Goal: Task Accomplishment & Management: Manage account settings

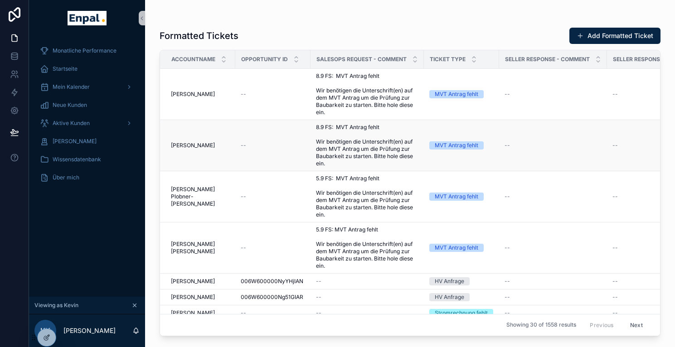
scroll to position [11, 0]
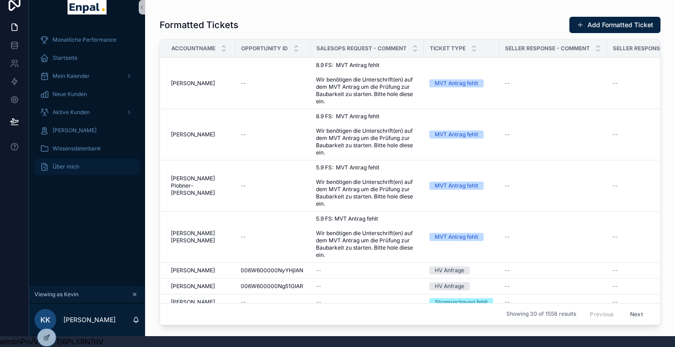
click at [64, 170] on span "Über mich" at bounding box center [66, 166] width 27 height 7
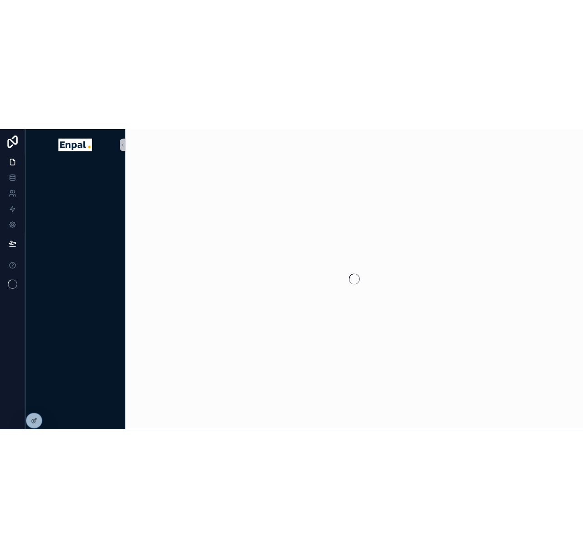
scroll to position [11, 0]
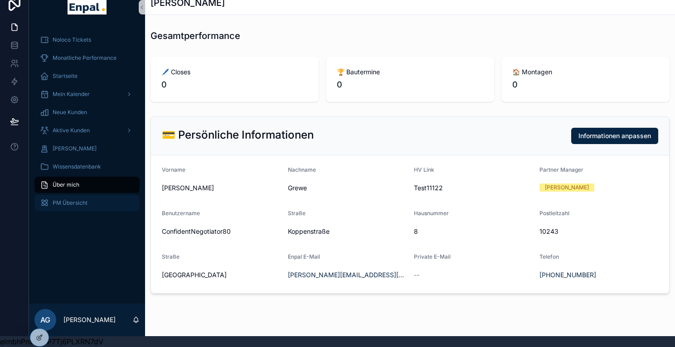
click at [76, 203] on span "PM Übersicht" at bounding box center [70, 203] width 35 height 7
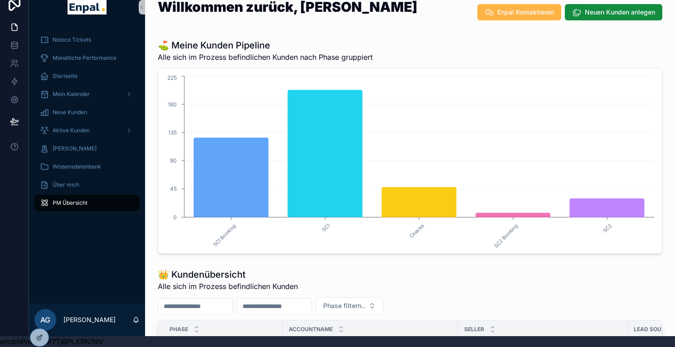
click at [541, 12] on span "Enpal Kontaktieren" at bounding box center [526, 12] width 57 height 9
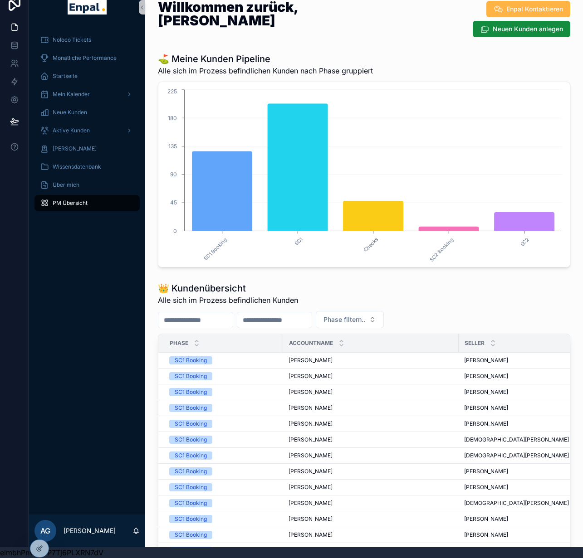
click at [526, 10] on span "Enpal Kontaktieren" at bounding box center [534, 9] width 57 height 9
click at [40, 347] on icon at bounding box center [39, 529] width 7 height 7
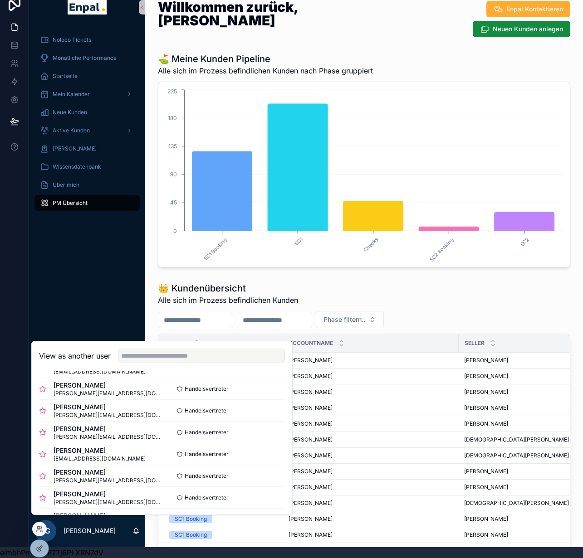
scroll to position [121, 0]
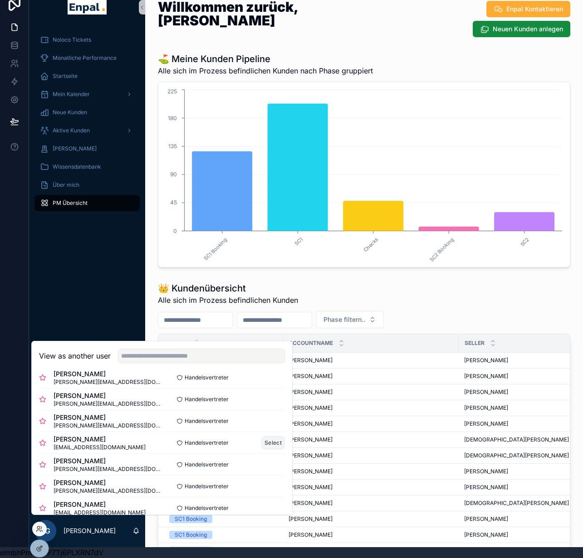
click at [264, 347] on button "Select" at bounding box center [273, 442] width 24 height 13
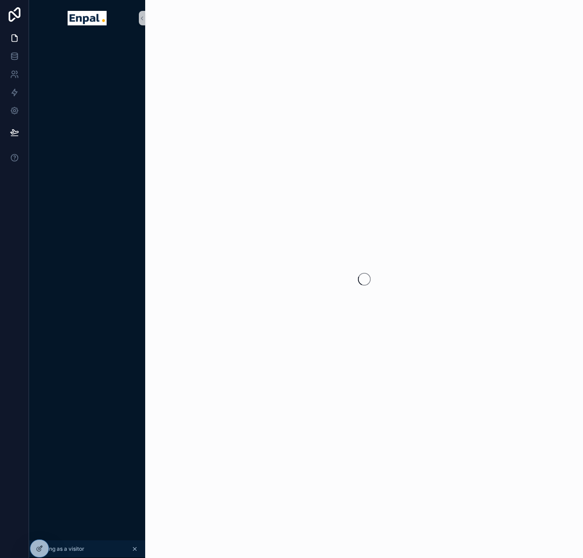
scroll to position [11, 0]
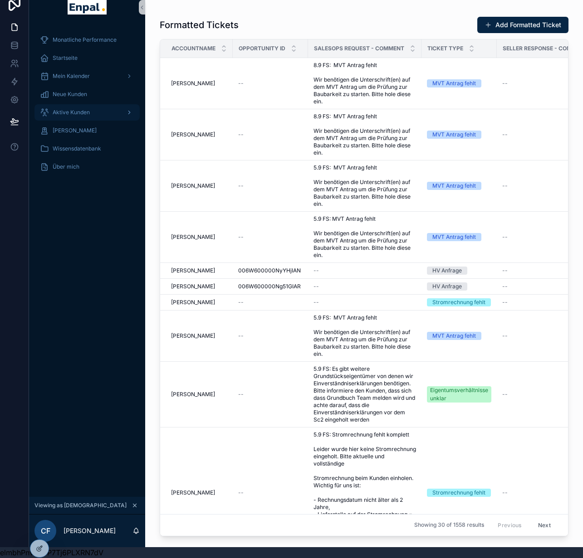
click at [77, 112] on span "Aktive Kunden" at bounding box center [71, 112] width 37 height 7
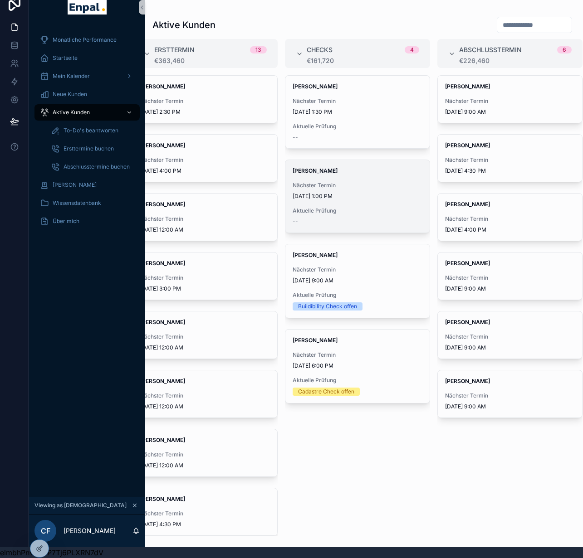
scroll to position [11, 7]
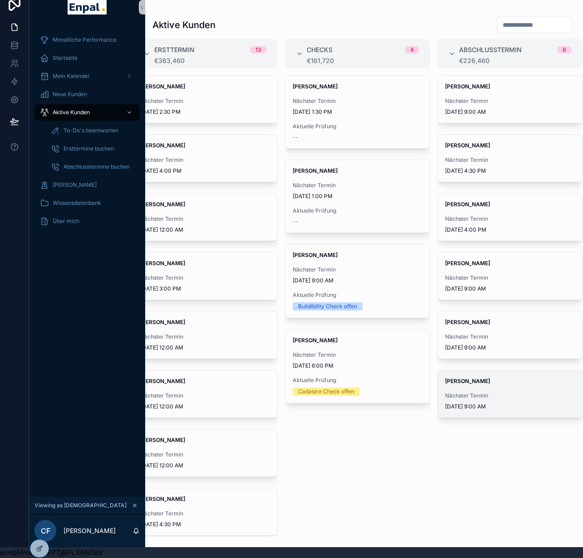
click at [483, 380] on span "[PERSON_NAME]" at bounding box center [510, 381] width 130 height 7
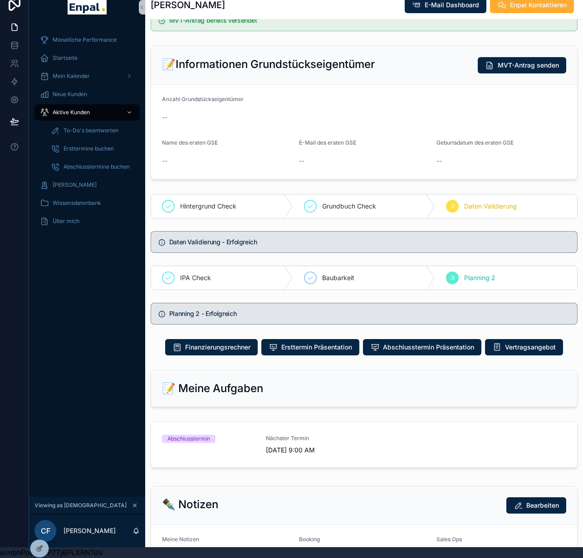
scroll to position [263, 0]
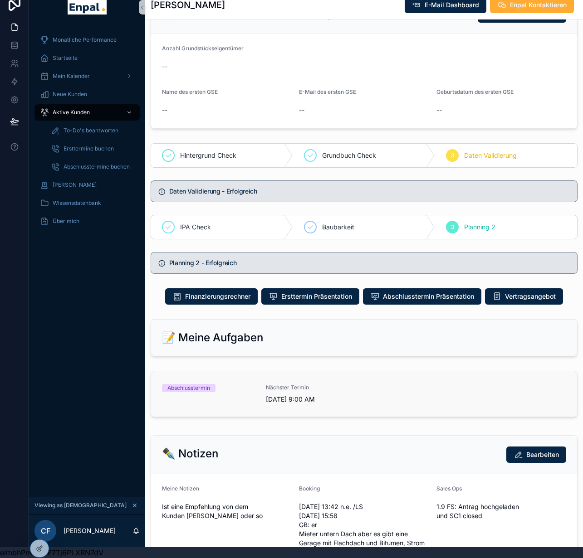
click at [356, 403] on div "Abschlusstermin Nächster Termin 9/10/2025 9:00 AM" at bounding box center [364, 394] width 404 height 20
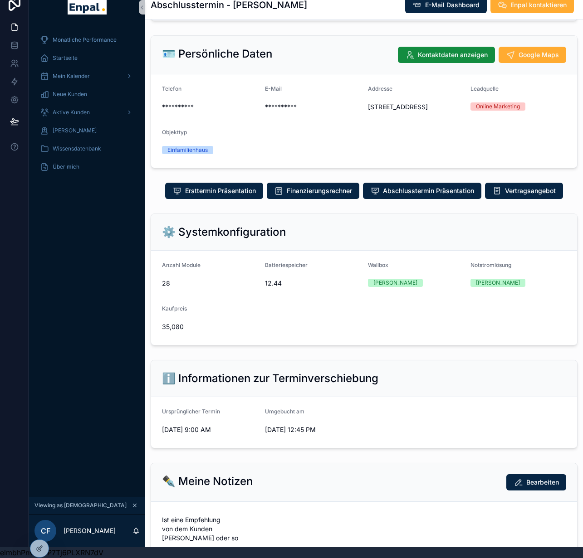
scroll to position [146, 0]
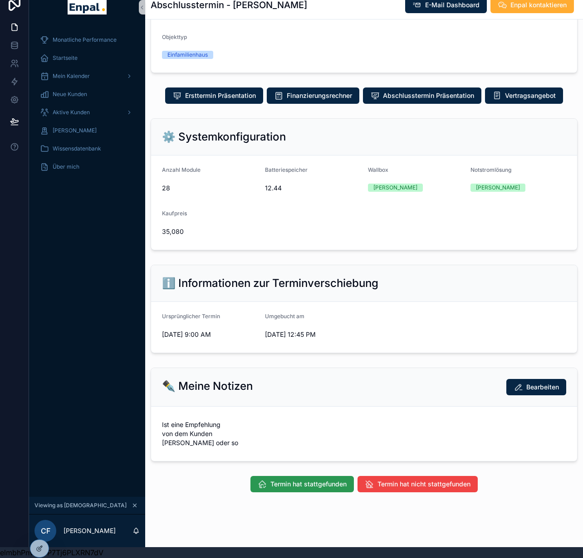
click at [304, 480] on span "Termin hat stattgefunden" at bounding box center [308, 484] width 76 height 9
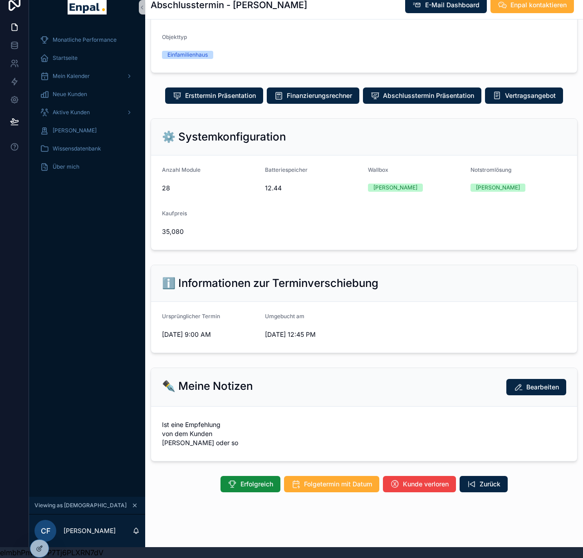
scroll to position [18, 7]
click at [90, 145] on span "Wissensdatenbank" at bounding box center [77, 148] width 49 height 7
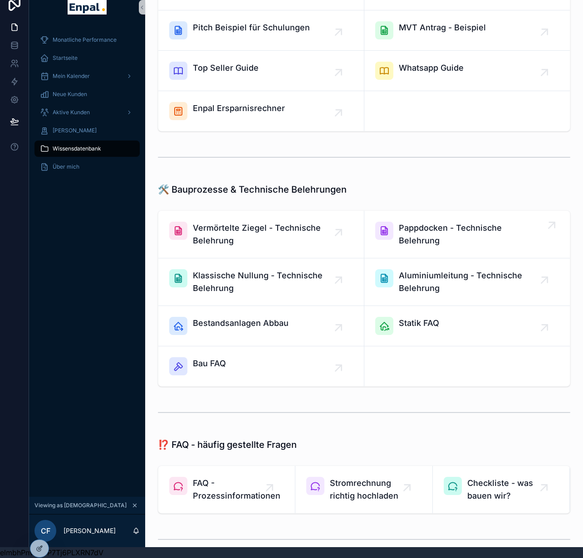
scroll to position [191, 0]
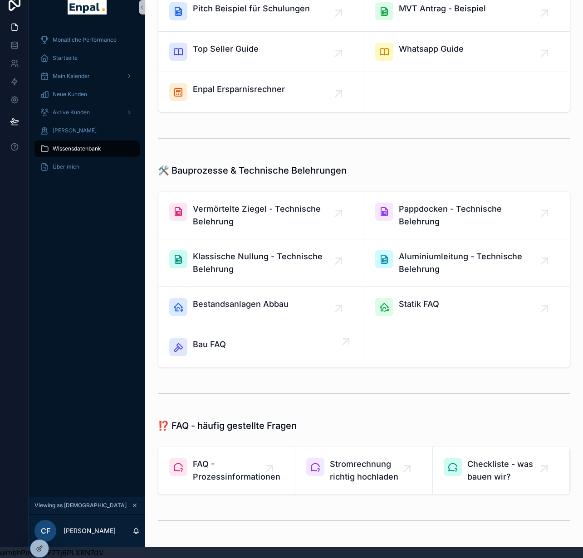
click at [270, 342] on div "Bau FAQ" at bounding box center [261, 347] width 184 height 18
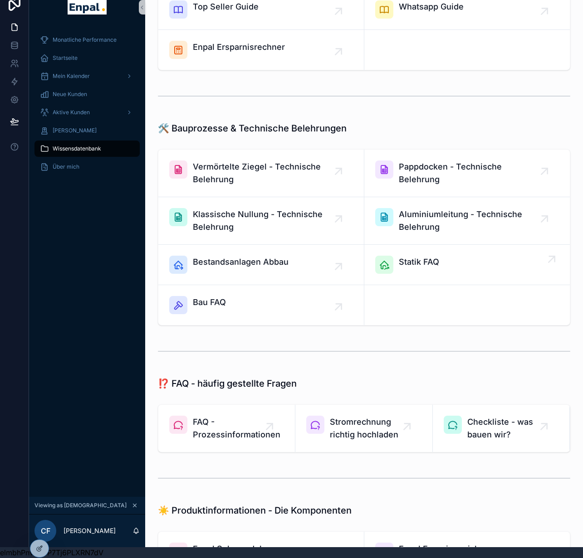
scroll to position [293, 0]
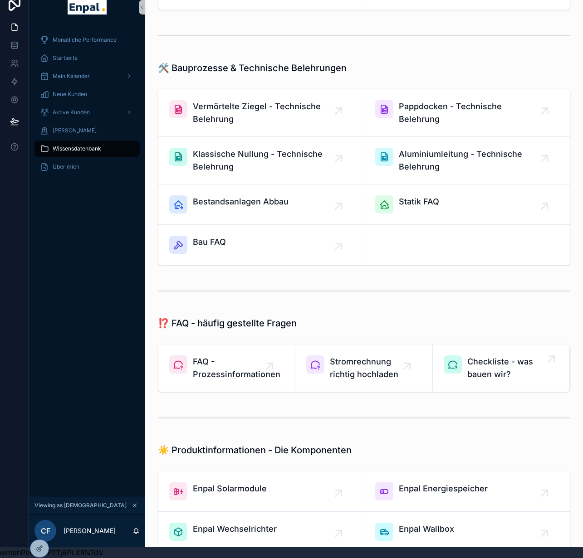
click at [510, 365] on span "Checkliste - was bauen wir?" at bounding box center [505, 368] width 77 height 25
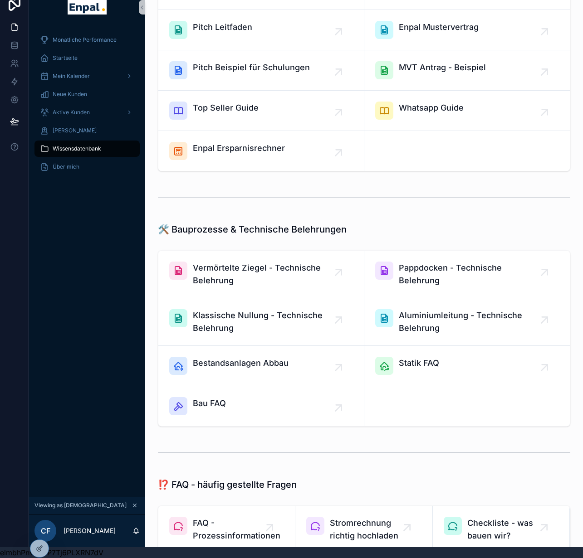
scroll to position [0, 0]
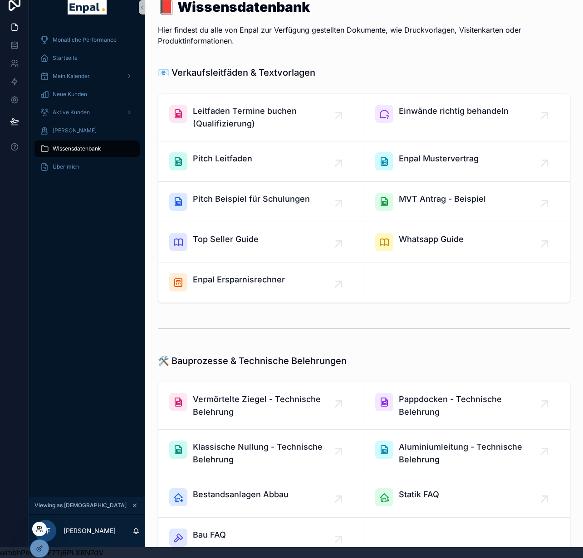
click at [39, 528] on icon at bounding box center [38, 528] width 2 height 2
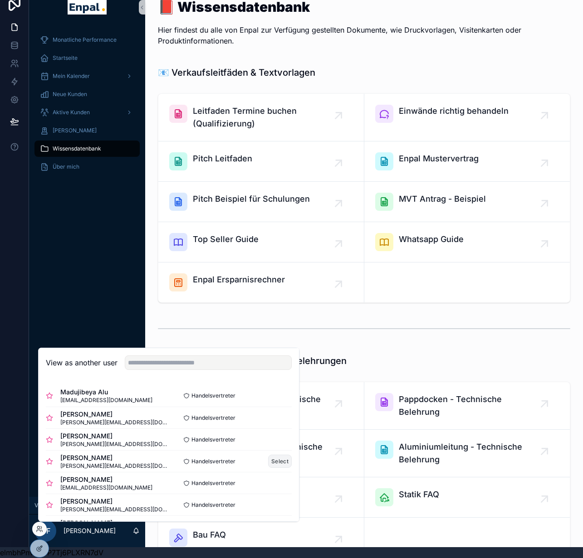
click at [271, 461] on button "Select" at bounding box center [280, 461] width 24 height 13
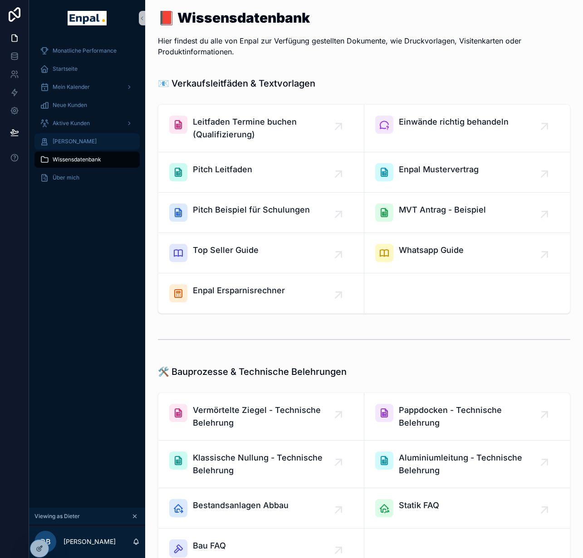
scroll to position [18, 7]
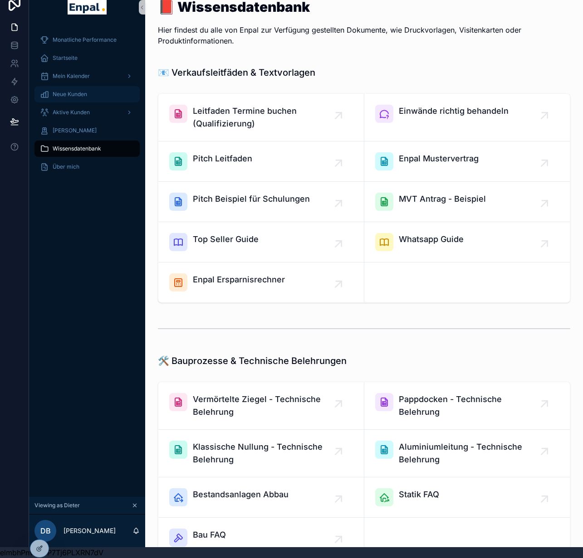
click at [63, 91] on span "Neue Kunden" at bounding box center [70, 94] width 34 height 7
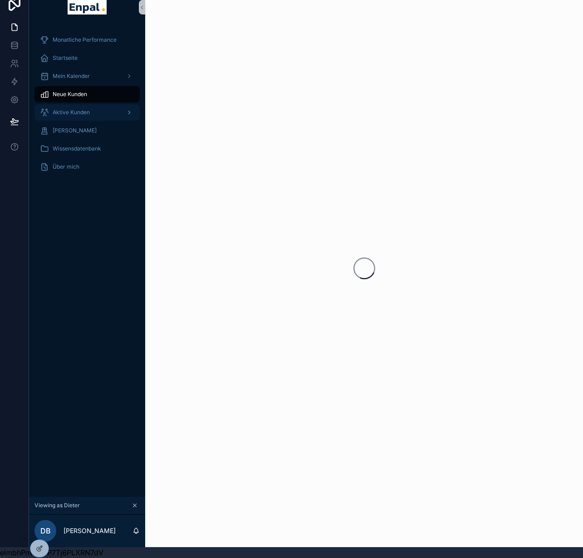
click at [61, 109] on span "Aktive Kunden" at bounding box center [71, 112] width 37 height 7
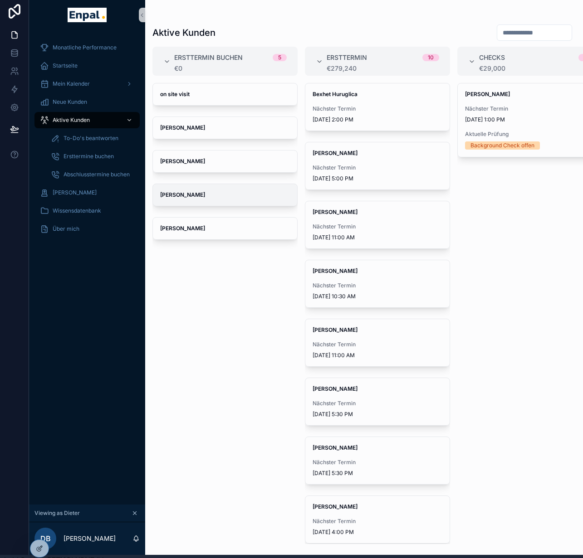
click at [186, 193] on strong "Thomas Döring" at bounding box center [182, 194] width 45 height 7
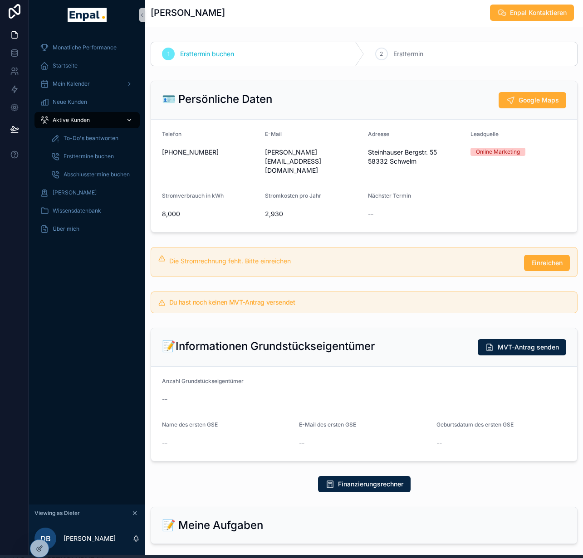
click at [85, 126] on div "Aktive Kunden" at bounding box center [87, 120] width 94 height 15
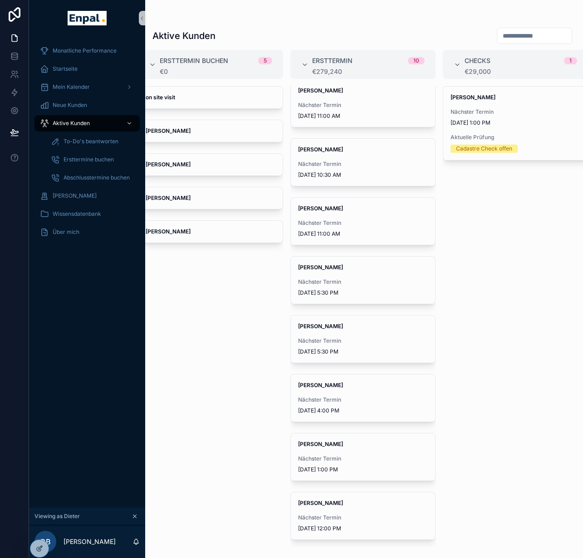
scroll to position [0, 238]
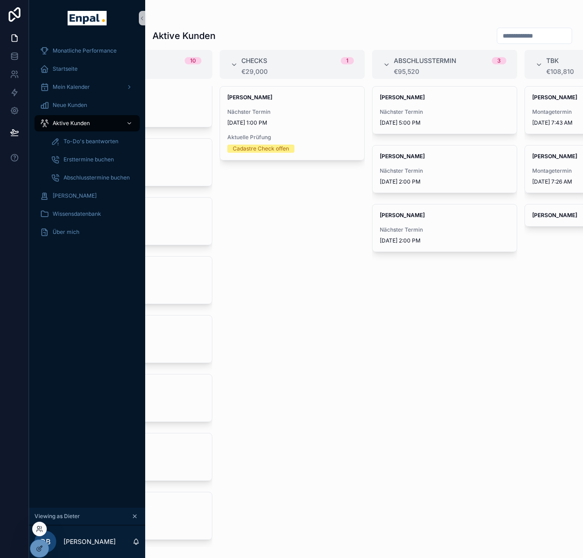
click at [38, 523] on div at bounding box center [39, 529] width 15 height 15
click at [39, 527] on icon at bounding box center [38, 528] width 2 height 2
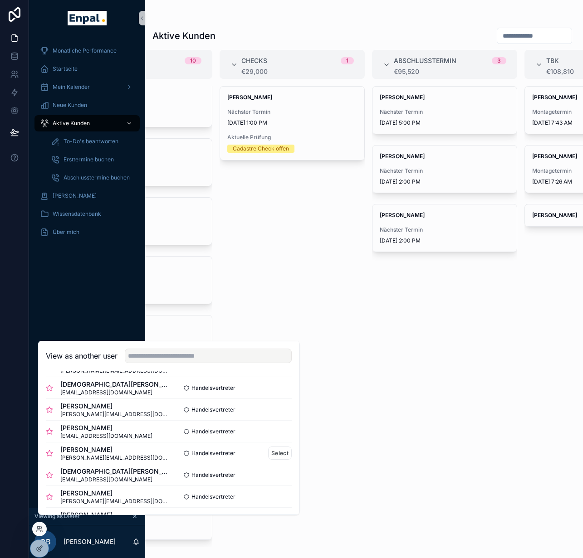
scroll to position [176, 0]
click at [268, 393] on button "Select" at bounding box center [280, 388] width 24 height 13
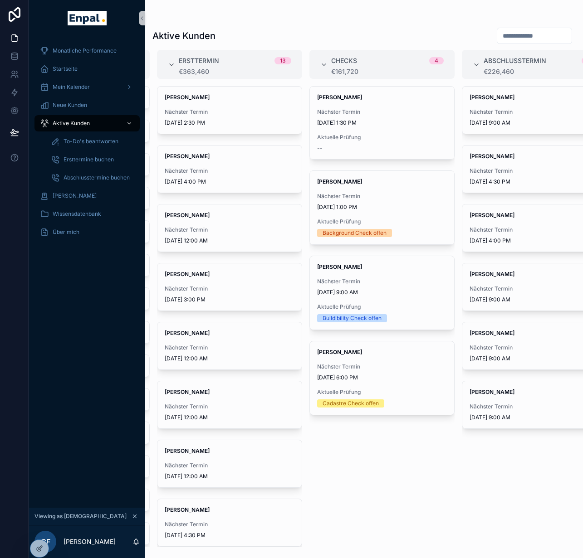
scroll to position [0, 172]
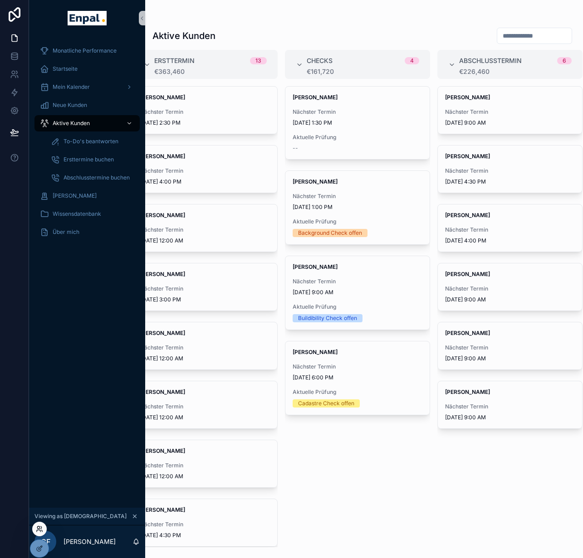
click at [38, 532] on icon at bounding box center [39, 529] width 7 height 7
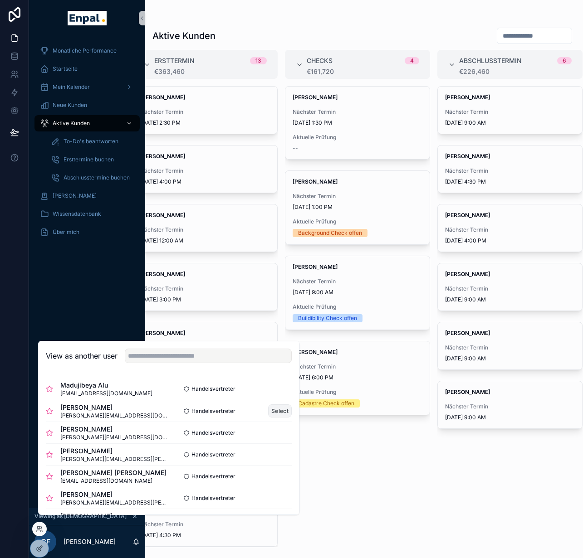
click at [268, 417] on button "Select" at bounding box center [280, 411] width 24 height 13
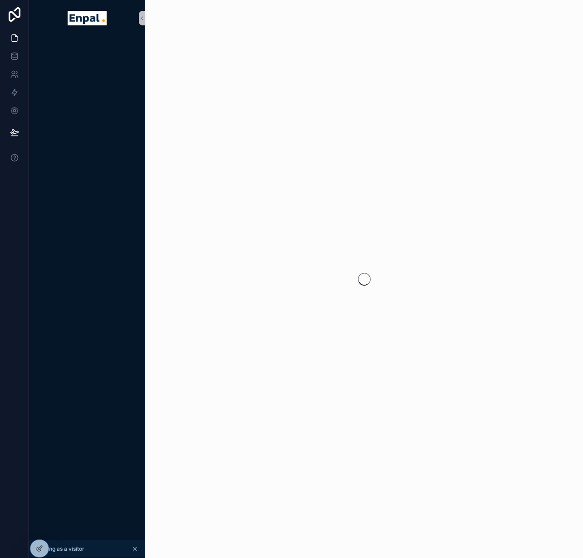
scroll to position [0, 7]
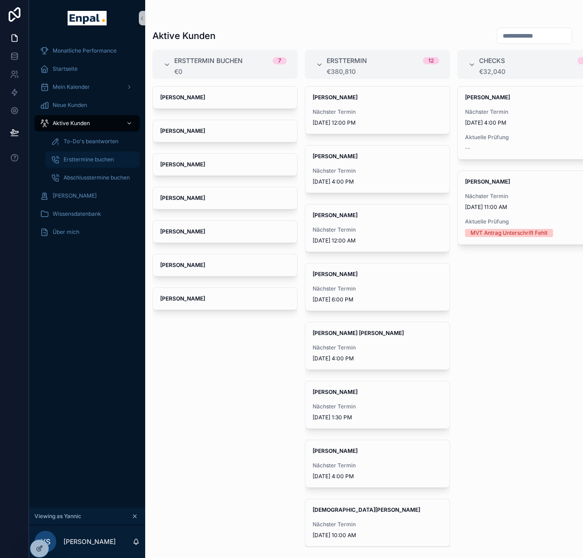
click at [87, 156] on span "Ersttermine buchen" at bounding box center [89, 159] width 50 height 7
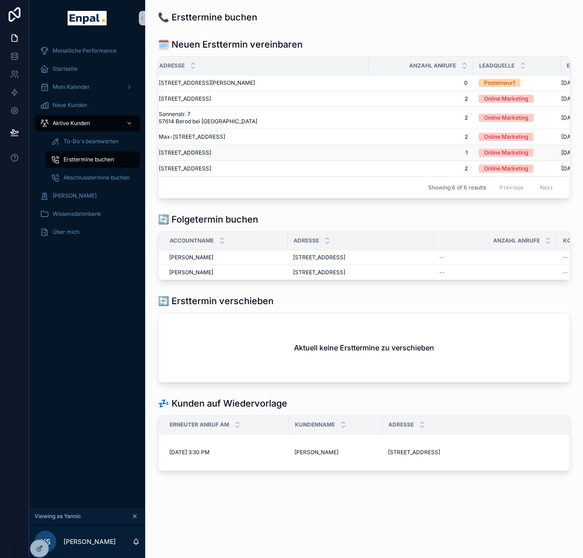
scroll to position [0, 90]
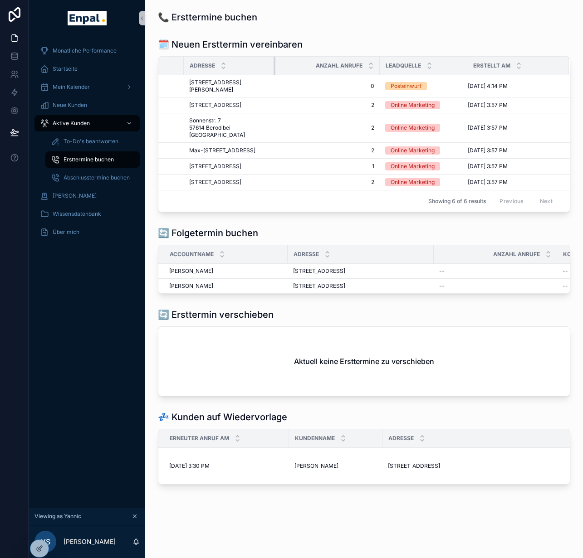
drag, startPoint x: 391, startPoint y: 63, endPoint x: 260, endPoint y: 68, distance: 131.2
click at [260, 68] on th "Adresse" at bounding box center [230, 66] width 92 height 19
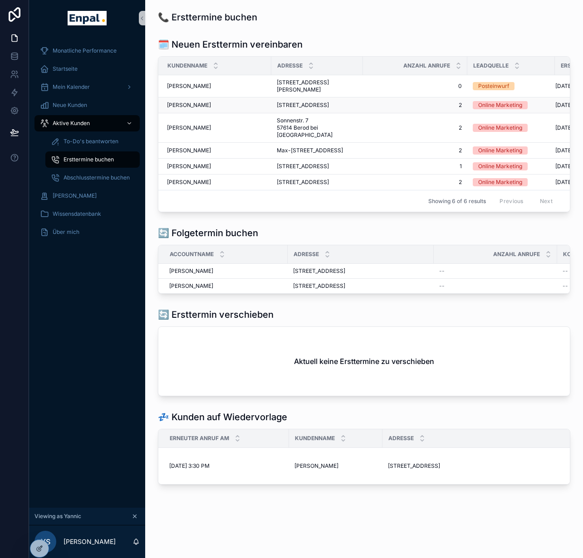
scroll to position [0, 0]
click at [40, 531] on icon at bounding box center [39, 529] width 7 height 7
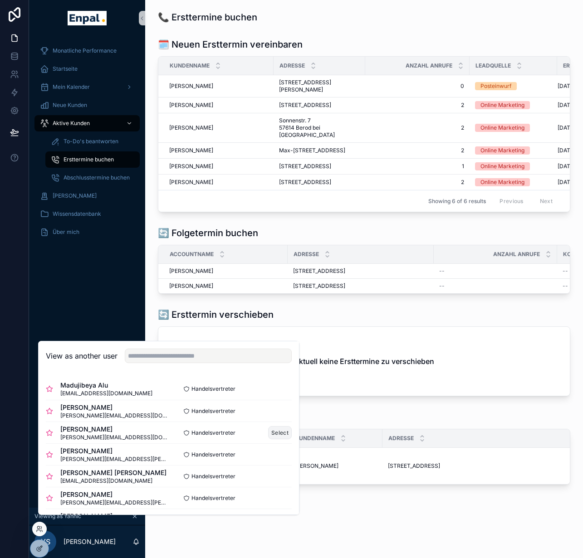
click at [268, 440] on button "Select" at bounding box center [280, 432] width 24 height 13
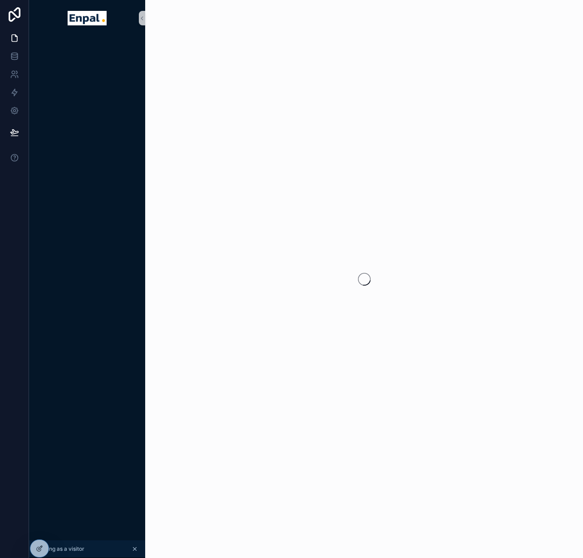
scroll to position [0, 7]
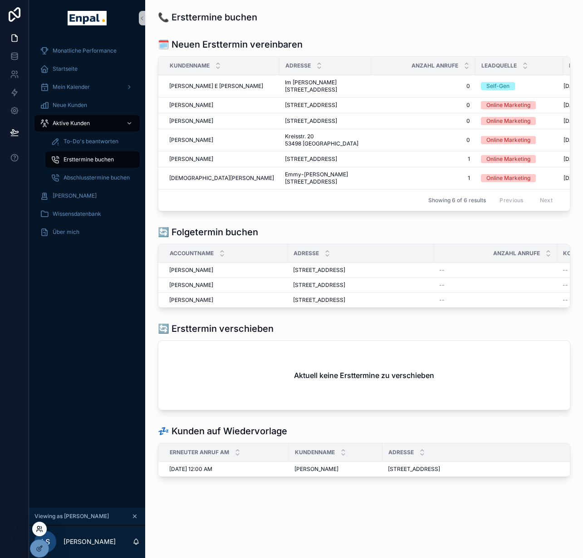
click at [36, 530] on icon at bounding box center [39, 529] width 7 height 7
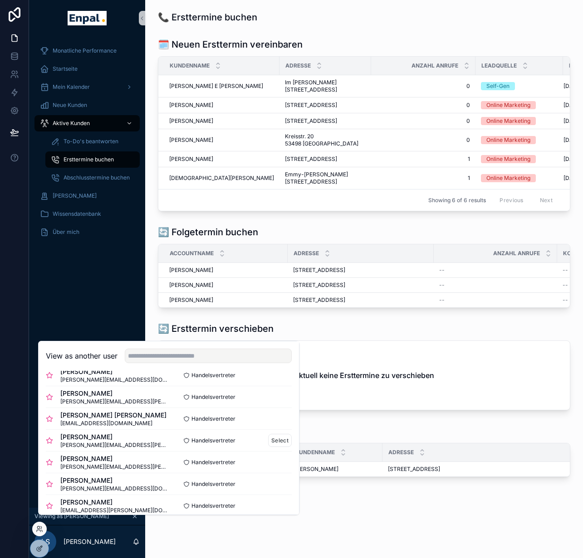
scroll to position [59, 0]
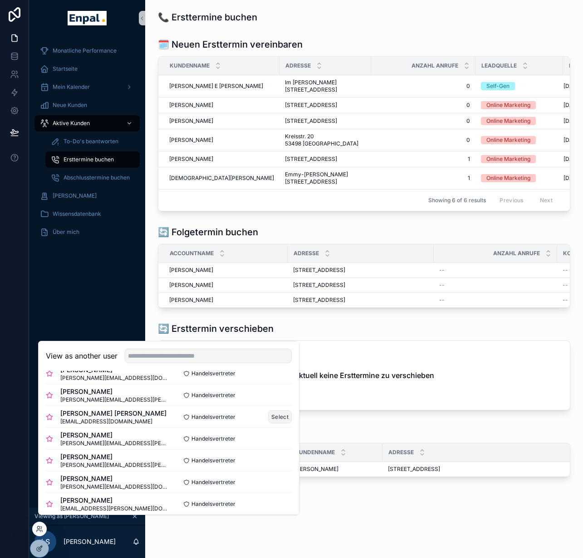
click at [268, 424] on button "Select" at bounding box center [280, 417] width 24 height 13
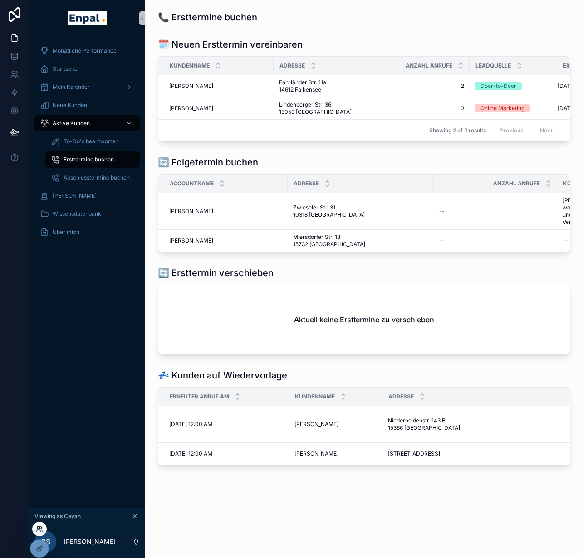
click at [41, 532] on icon at bounding box center [39, 529] width 7 height 7
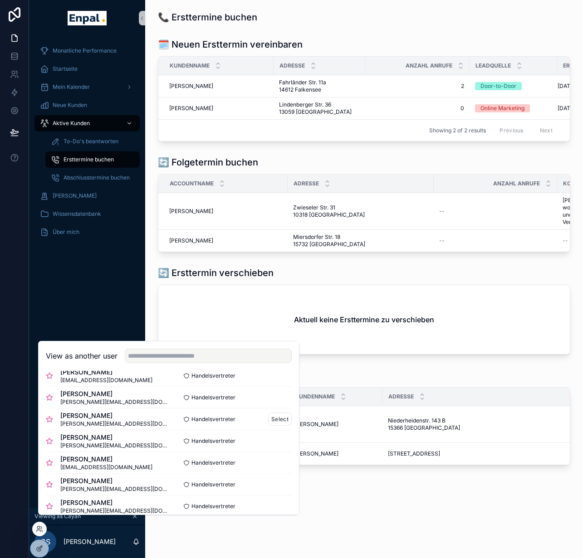
scroll to position [103, 0]
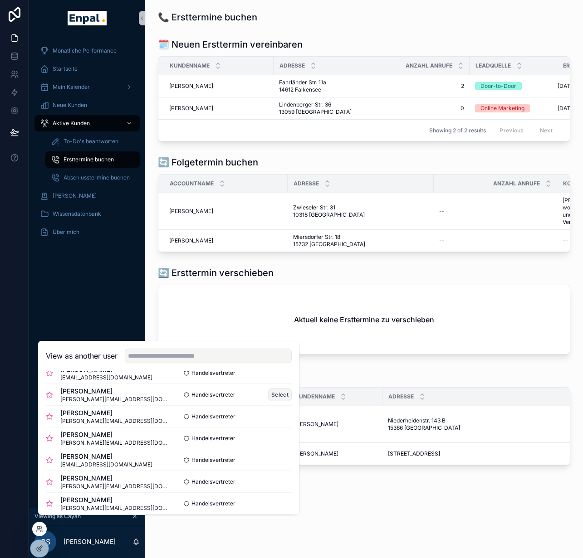
click at [268, 399] on button "Select" at bounding box center [280, 394] width 24 height 13
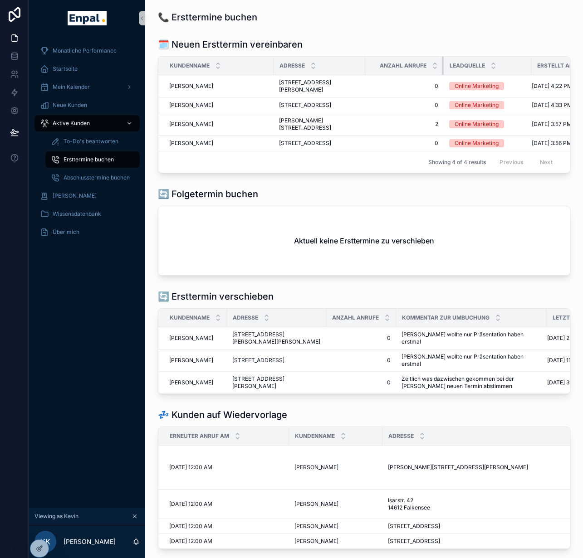
drag, startPoint x: 462, startPoint y: 63, endPoint x: 436, endPoint y: 65, distance: 26.0
click at [442, 65] on div "scrollable content" at bounding box center [444, 66] width 4 height 18
click at [353, 238] on div "Aktuell keine Ersttermine zu verschieben" at bounding box center [363, 240] width 411 height 69
click at [43, 526] on icon at bounding box center [39, 529] width 7 height 7
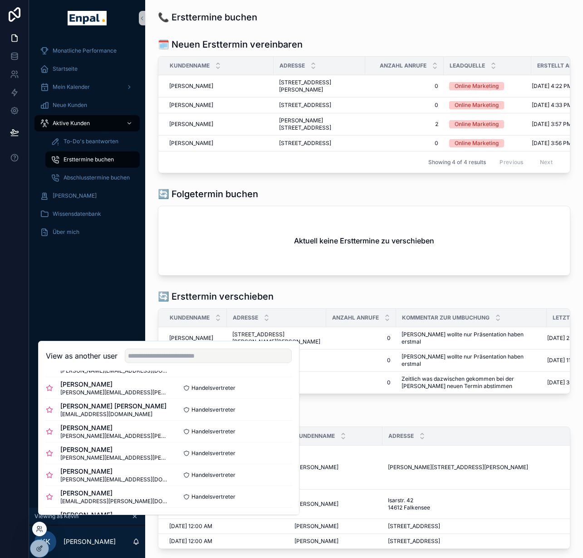
scroll to position [84, 0]
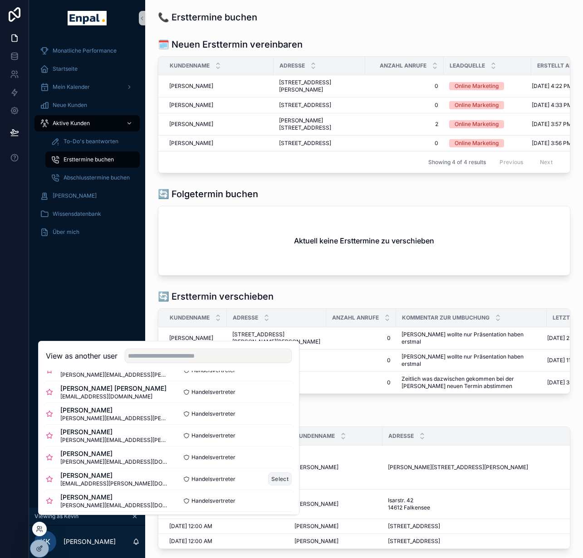
click at [268, 485] on button "Select" at bounding box center [280, 479] width 24 height 13
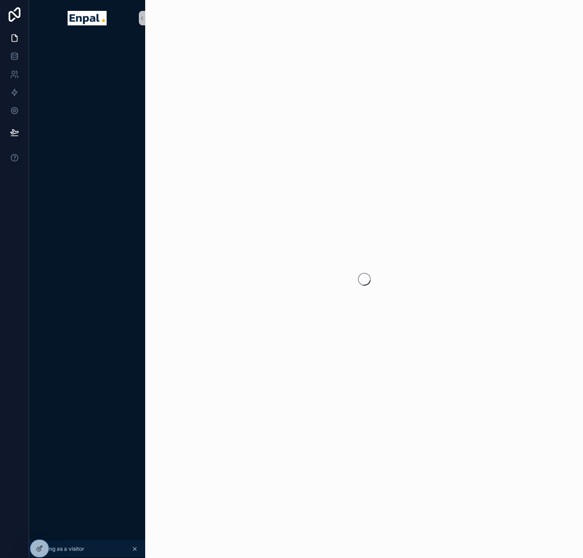
scroll to position [0, 7]
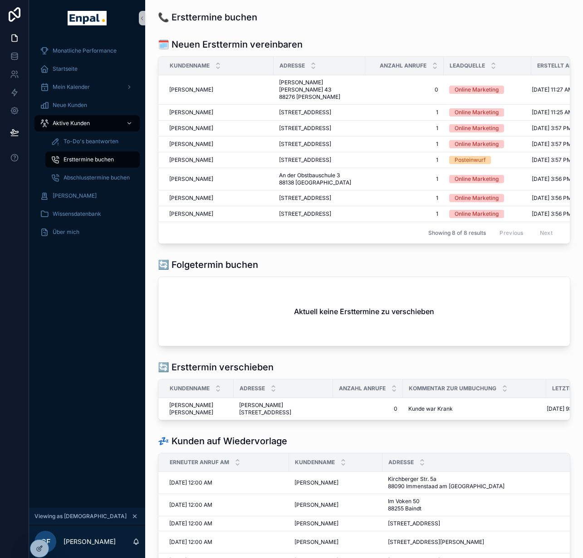
click at [58, 398] on div "Monatliche Performance Startseite Mein Kalender Neue Kunden Aktive Kunden To-Do…" at bounding box center [87, 272] width 116 height 472
click at [39, 528] on icon at bounding box center [38, 528] width 2 height 2
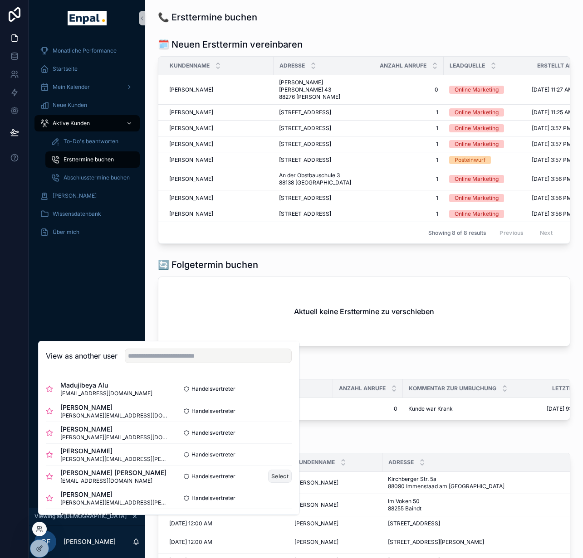
click at [274, 483] on button "Select" at bounding box center [280, 476] width 24 height 13
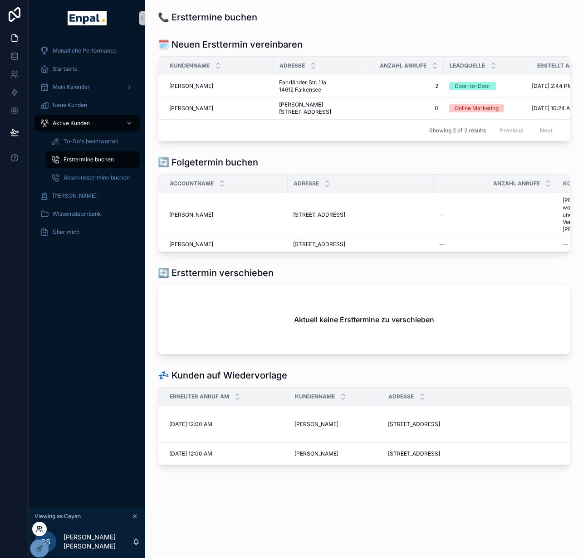
click at [39, 531] on icon at bounding box center [39, 529] width 7 height 7
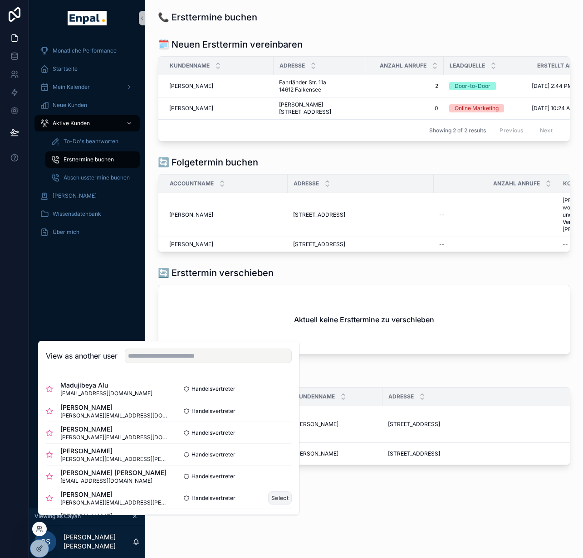
click at [268, 505] on button "Select" at bounding box center [280, 498] width 24 height 13
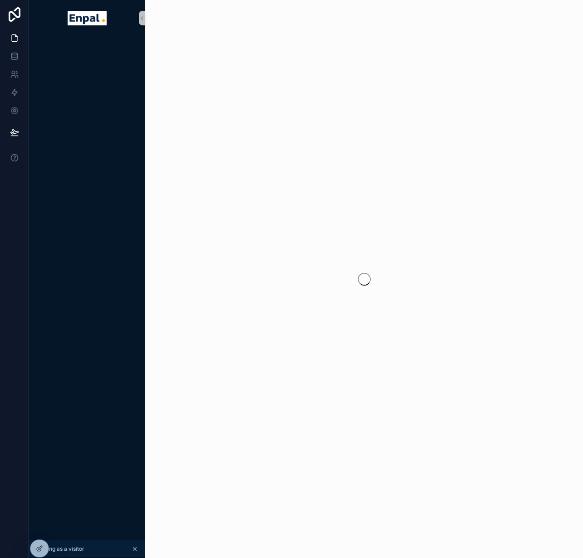
scroll to position [0, 7]
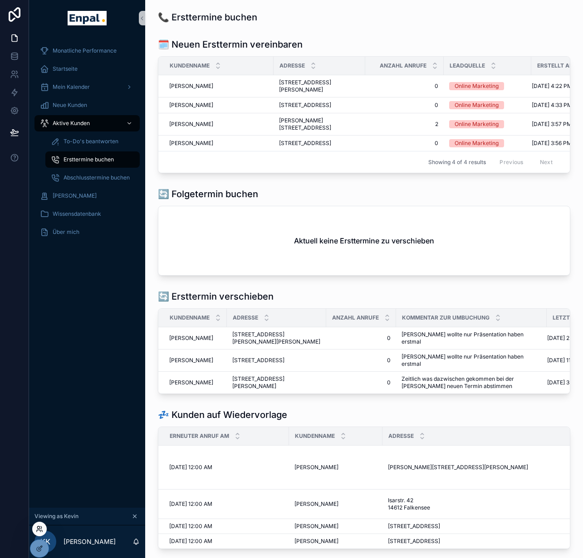
click at [40, 528] on icon at bounding box center [39, 529] width 7 height 7
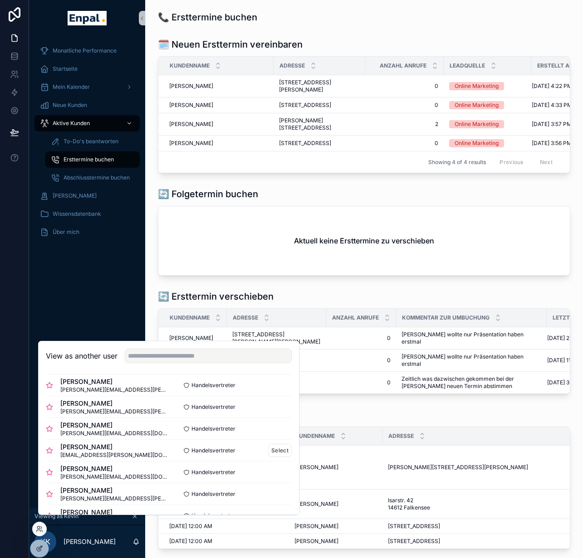
scroll to position [119, 0]
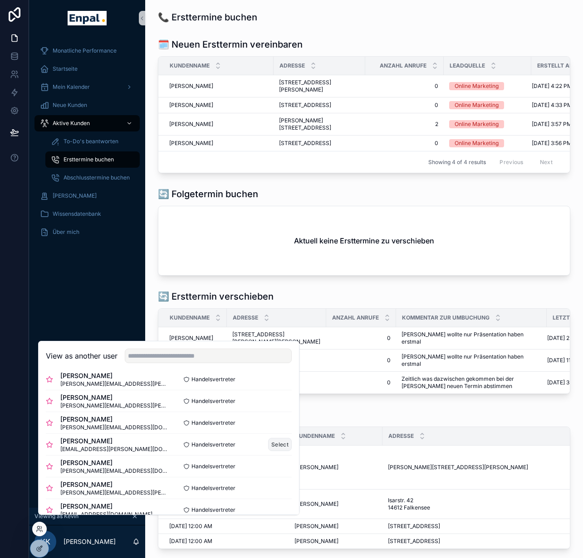
click at [268, 451] on button "Select" at bounding box center [280, 444] width 24 height 13
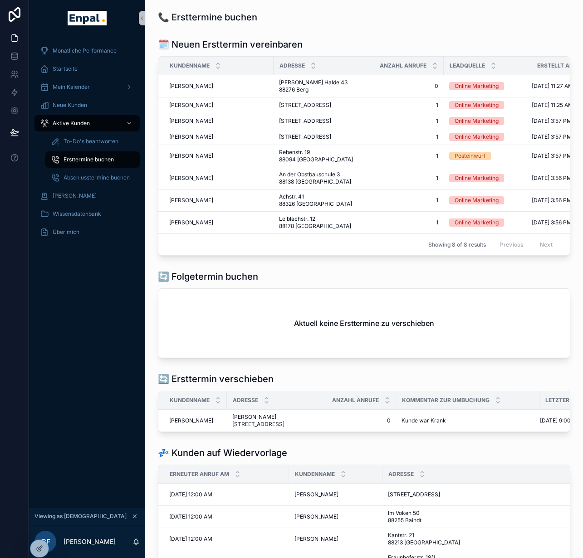
click at [366, 66] on div "Anzahl Anrufe" at bounding box center [405, 65] width 78 height 17
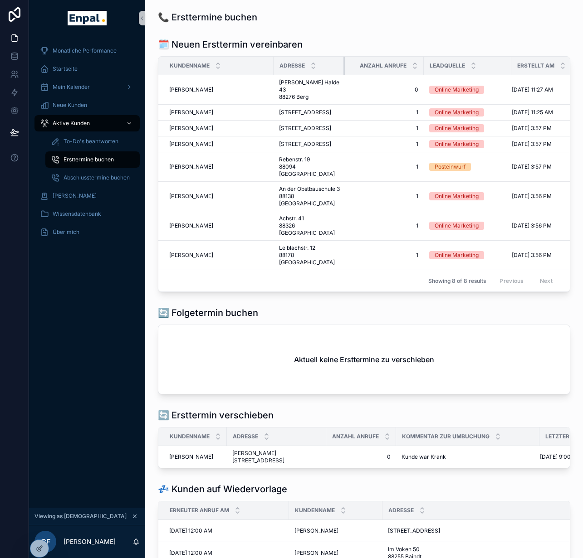
drag, startPoint x: 357, startPoint y: 67, endPoint x: 337, endPoint y: 69, distance: 20.0
click at [343, 69] on div "scrollable content" at bounding box center [345, 66] width 4 height 18
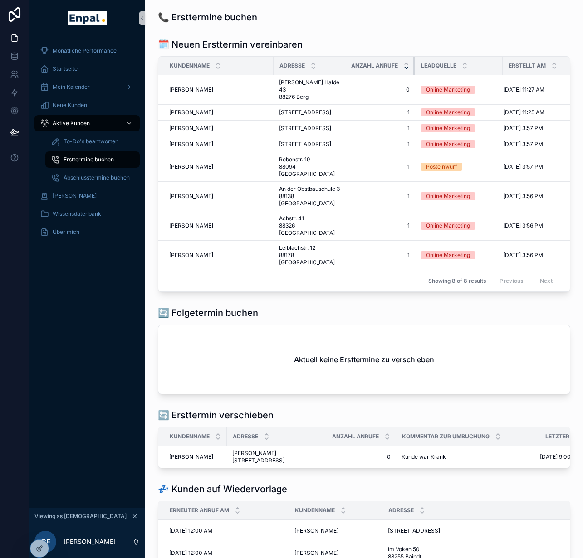
drag, startPoint x: 416, startPoint y: 65, endPoint x: 399, endPoint y: 66, distance: 16.8
click at [399, 66] on th "Anzahl Anrufe" at bounding box center [380, 66] width 70 height 19
click at [329, 331] on div "Aktuell keine Ersttermine zu verschieben" at bounding box center [363, 359] width 411 height 69
click at [40, 532] on icon at bounding box center [39, 529] width 7 height 7
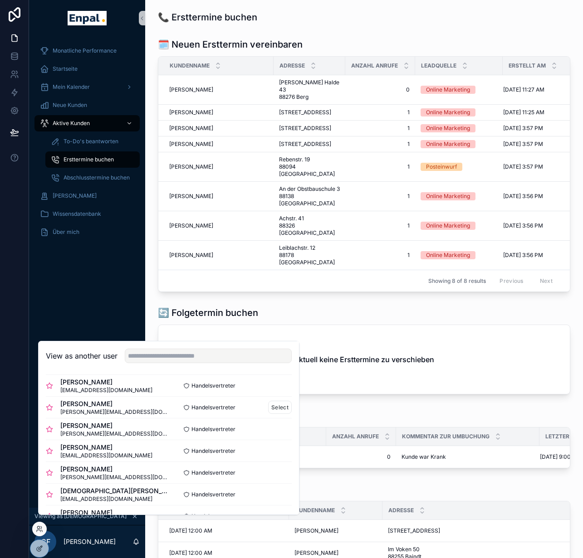
scroll to position [210, 0]
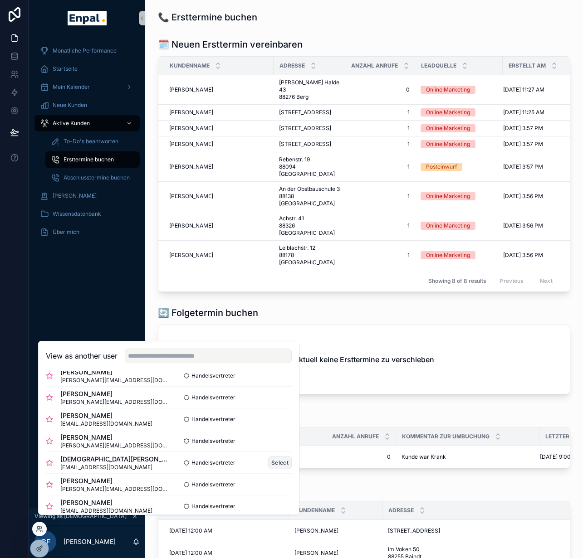
click at [268, 465] on button "Select" at bounding box center [280, 462] width 24 height 13
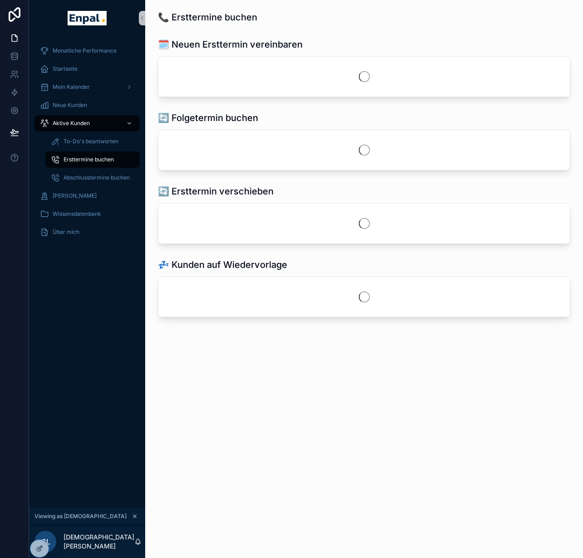
scroll to position [0, 7]
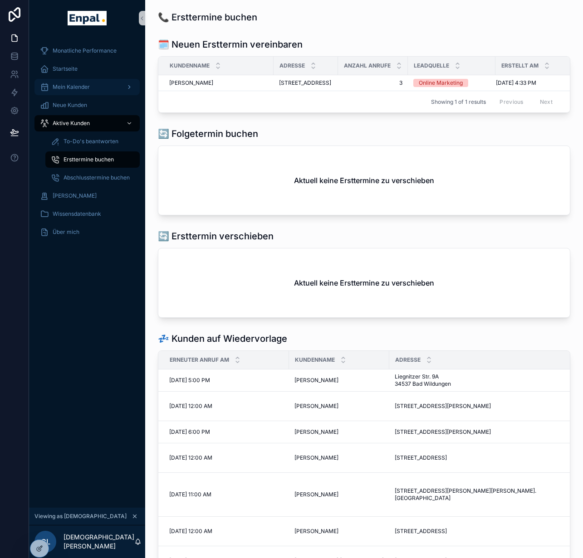
click at [85, 86] on div "Mein Kalender" at bounding box center [87, 87] width 94 height 15
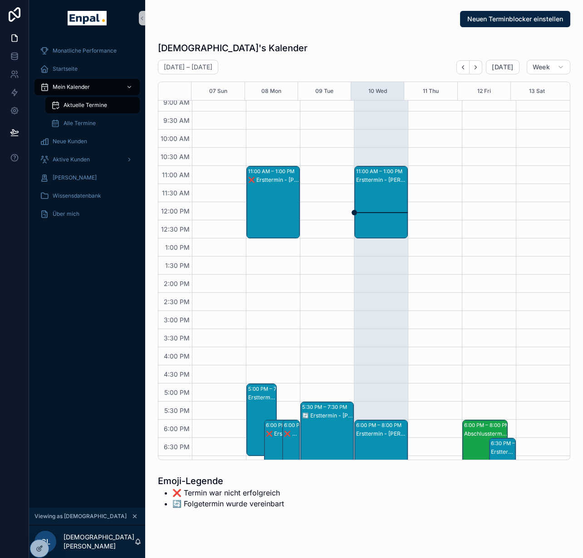
scroll to position [100, 0]
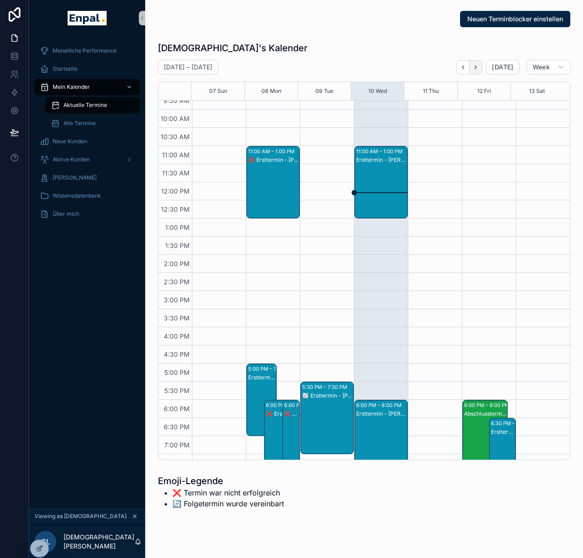
click at [474, 66] on icon "Next" at bounding box center [475, 67] width 7 height 7
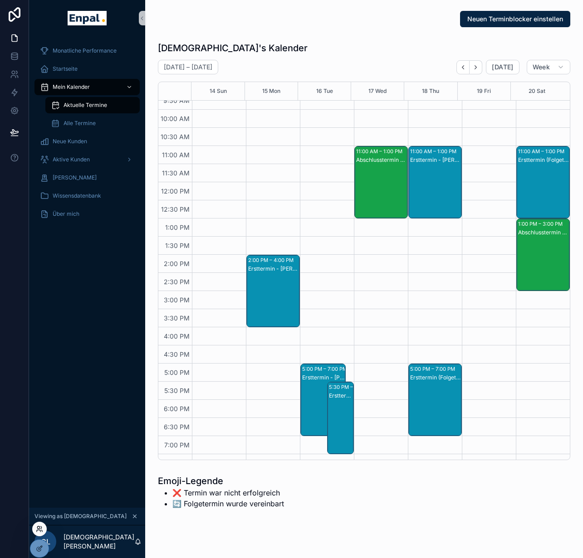
click at [39, 526] on icon at bounding box center [39, 529] width 7 height 7
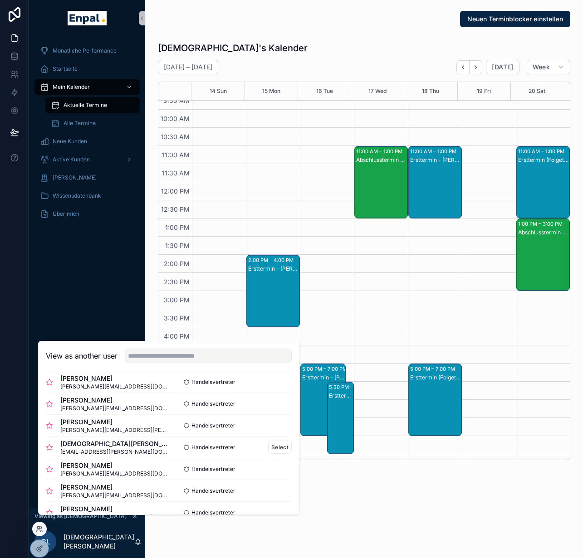
scroll to position [308, 0]
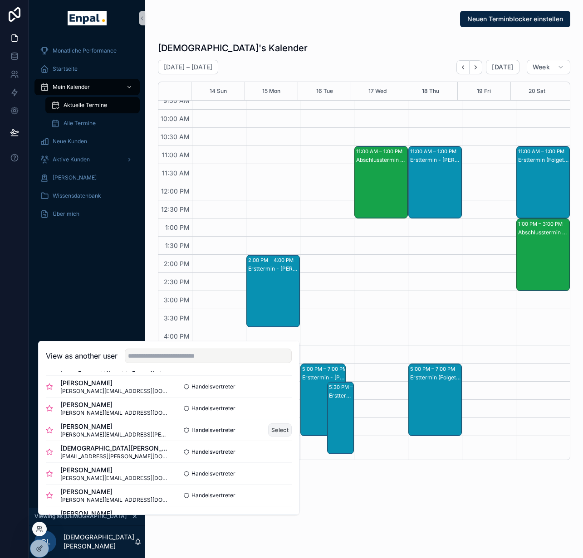
click at [270, 437] on button "Select" at bounding box center [280, 430] width 24 height 13
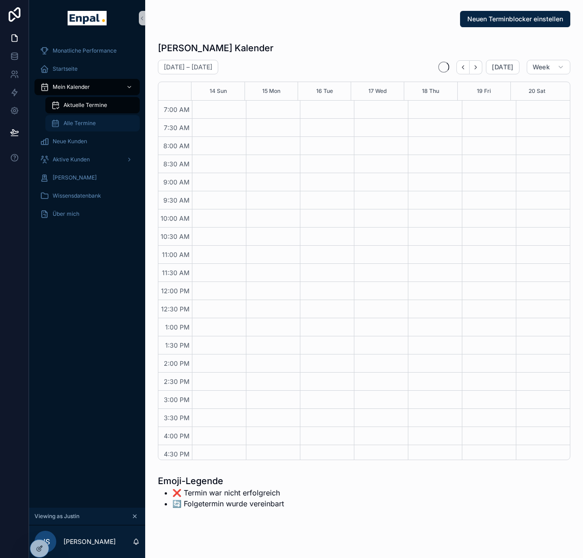
scroll to position [180, 0]
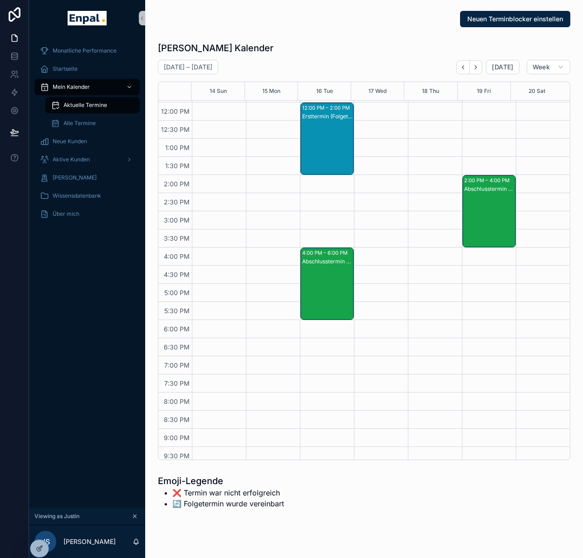
click at [246, 22] on div "Neuen Terminblocker einstellen" at bounding box center [364, 19] width 412 height 16
click at [86, 167] on link "Aktive Kunden" at bounding box center [86, 160] width 105 height 16
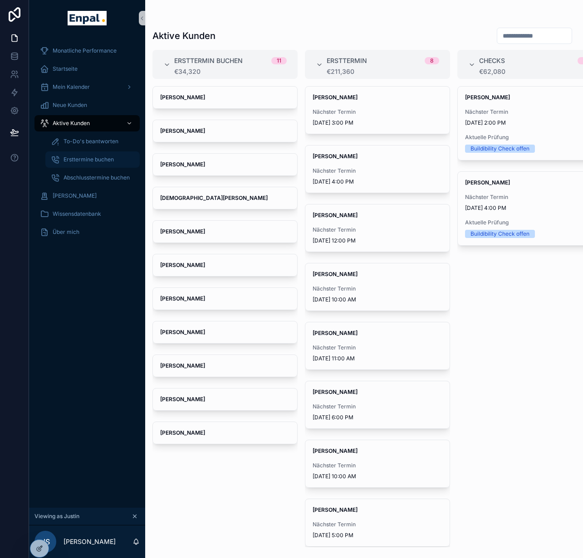
click at [88, 159] on span "Ersttermine buchen" at bounding box center [89, 159] width 50 height 7
